Goal: Information Seeking & Learning: Check status

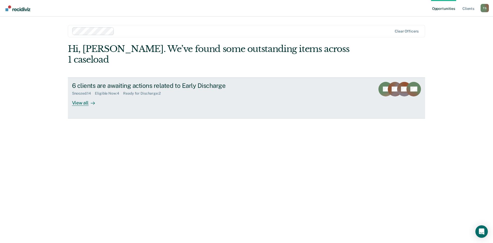
click at [112, 91] on div "Eligible Now : 4" at bounding box center [109, 93] width 28 height 4
